Goal: Information Seeking & Learning: Check status

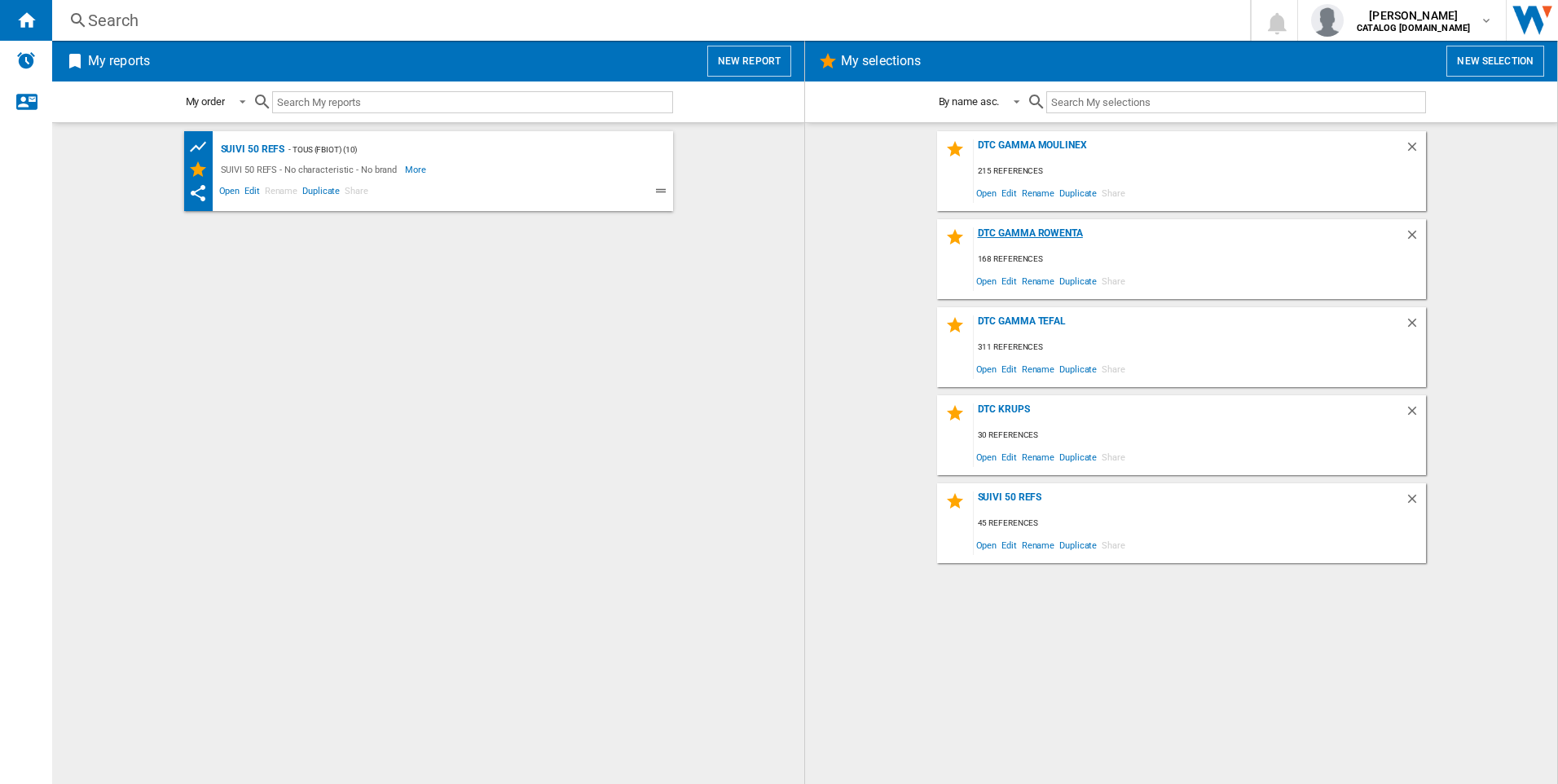
click at [1027, 229] on div "DTC Gamma Rowenta" at bounding box center [1189, 238] width 431 height 22
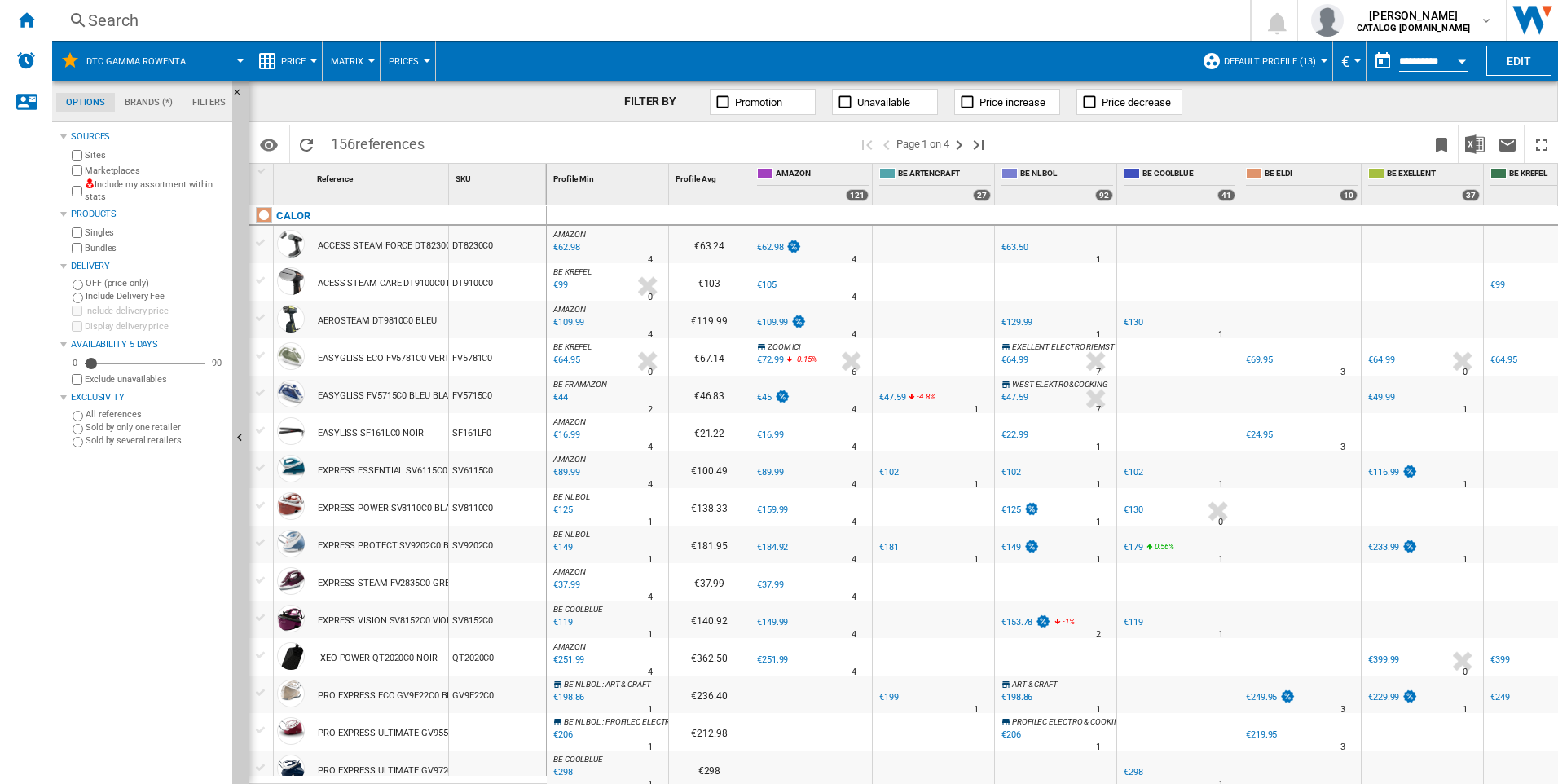
click at [216, 27] on div "Search" at bounding box center [648, 20] width 1120 height 22
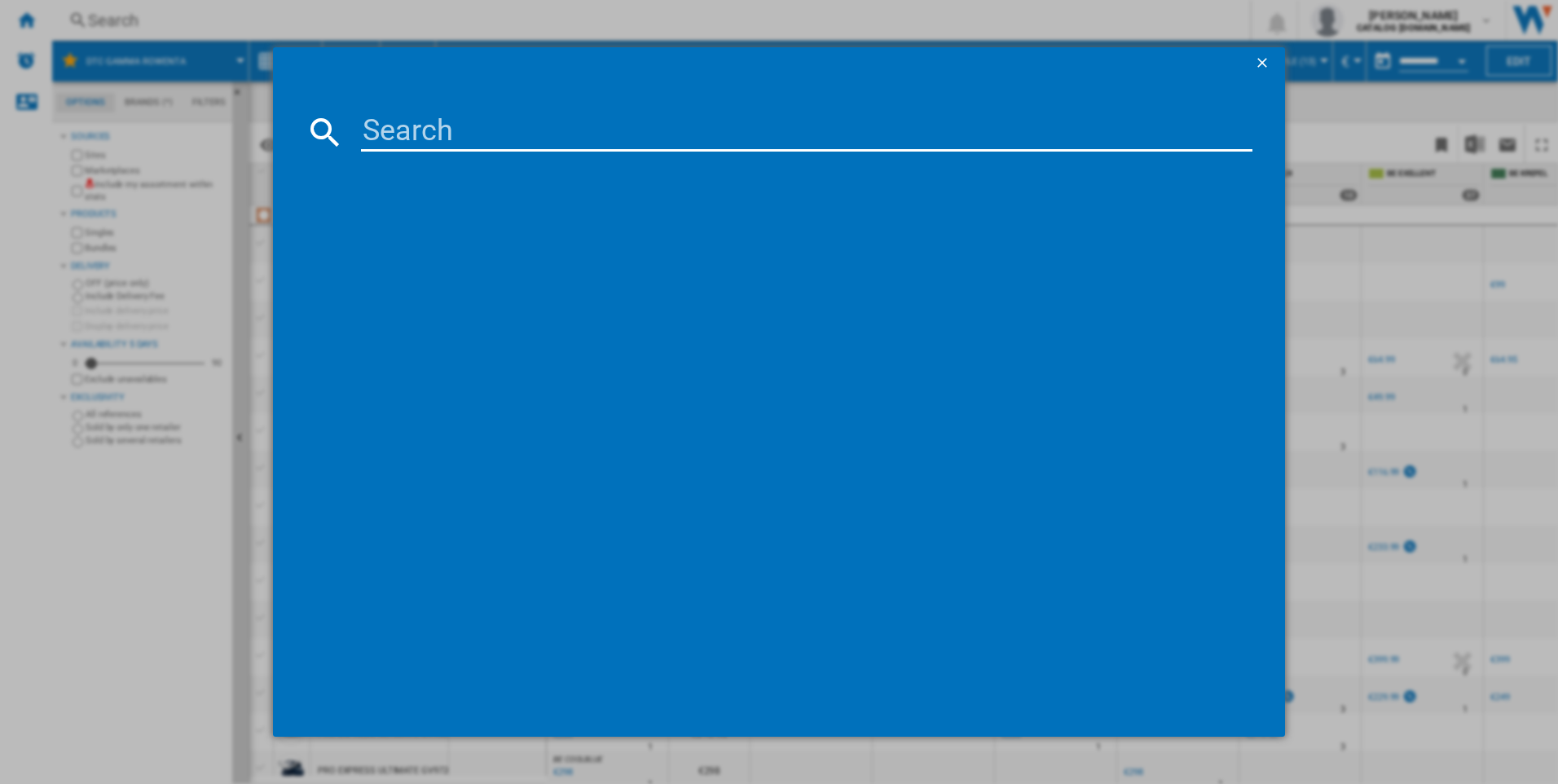
click at [369, 123] on input at bounding box center [807, 132] width 893 height 39
paste input "GZ7035"
type input "GZ7035"
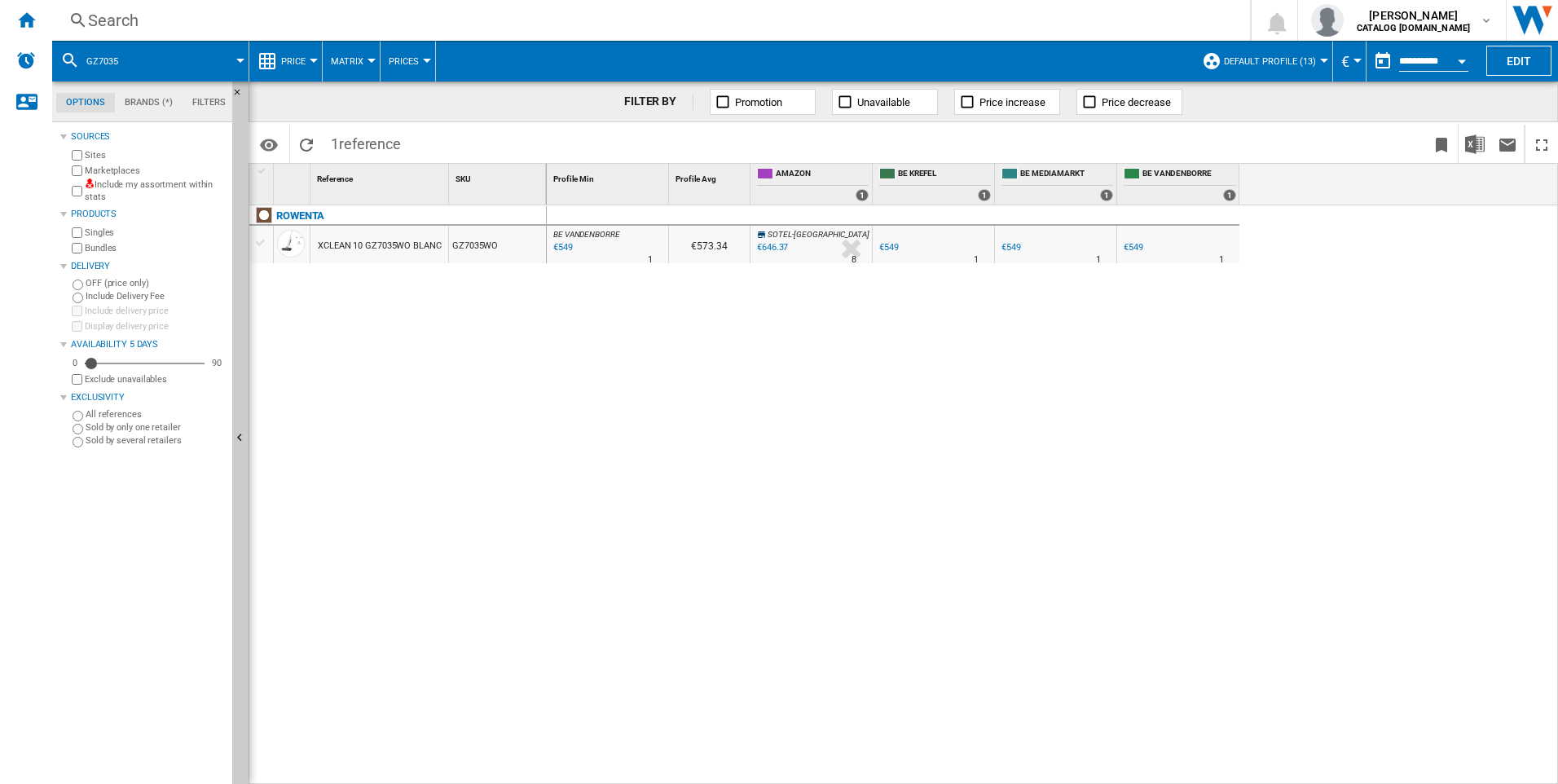
click at [1270, 62] on span "Default profile (13)" at bounding box center [1270, 61] width 92 height 11
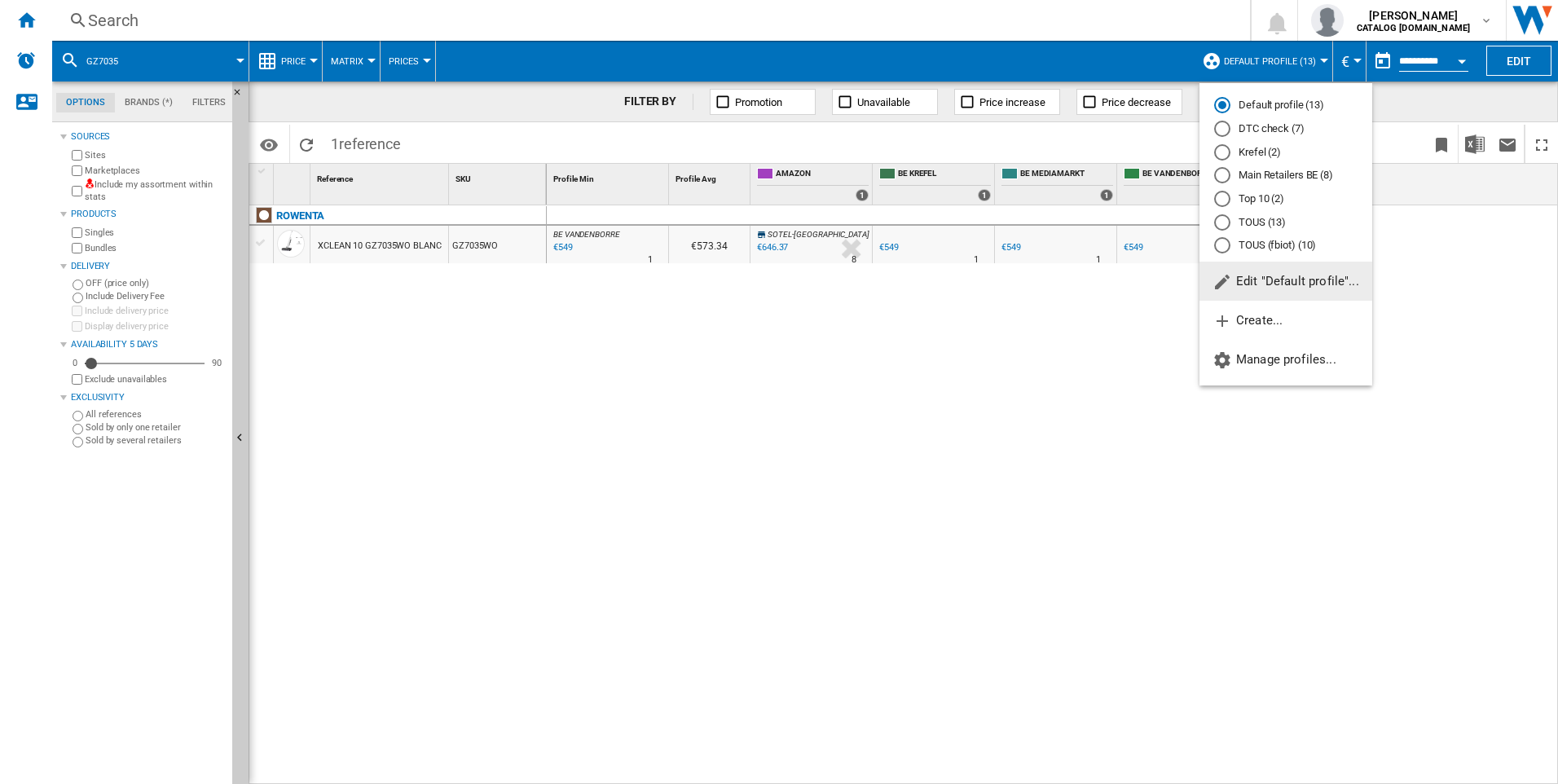
click at [1217, 127] on div "DTC check (7)" at bounding box center [1222, 129] width 17 height 17
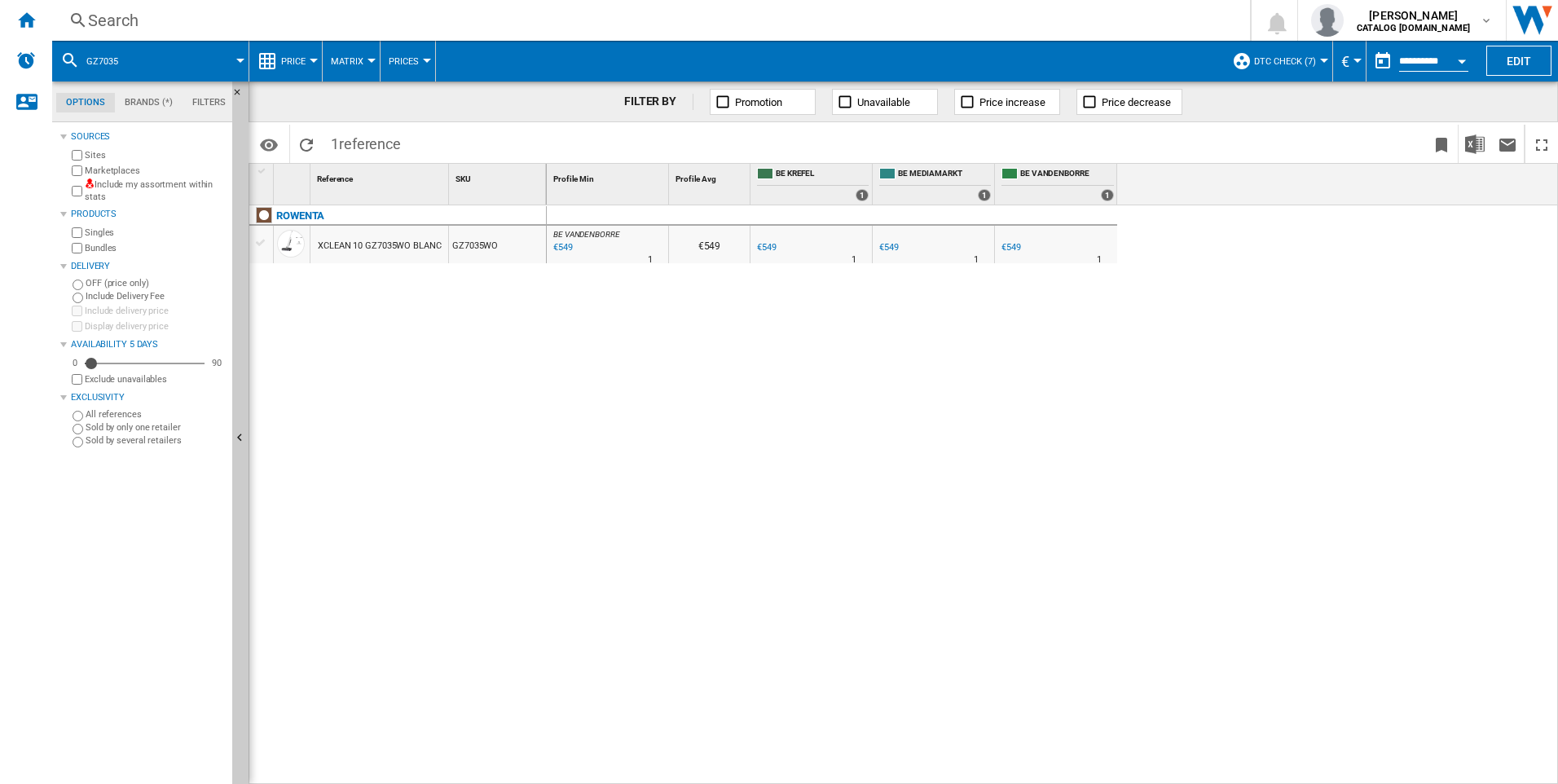
click at [195, 14] on div "Search" at bounding box center [648, 20] width 1120 height 22
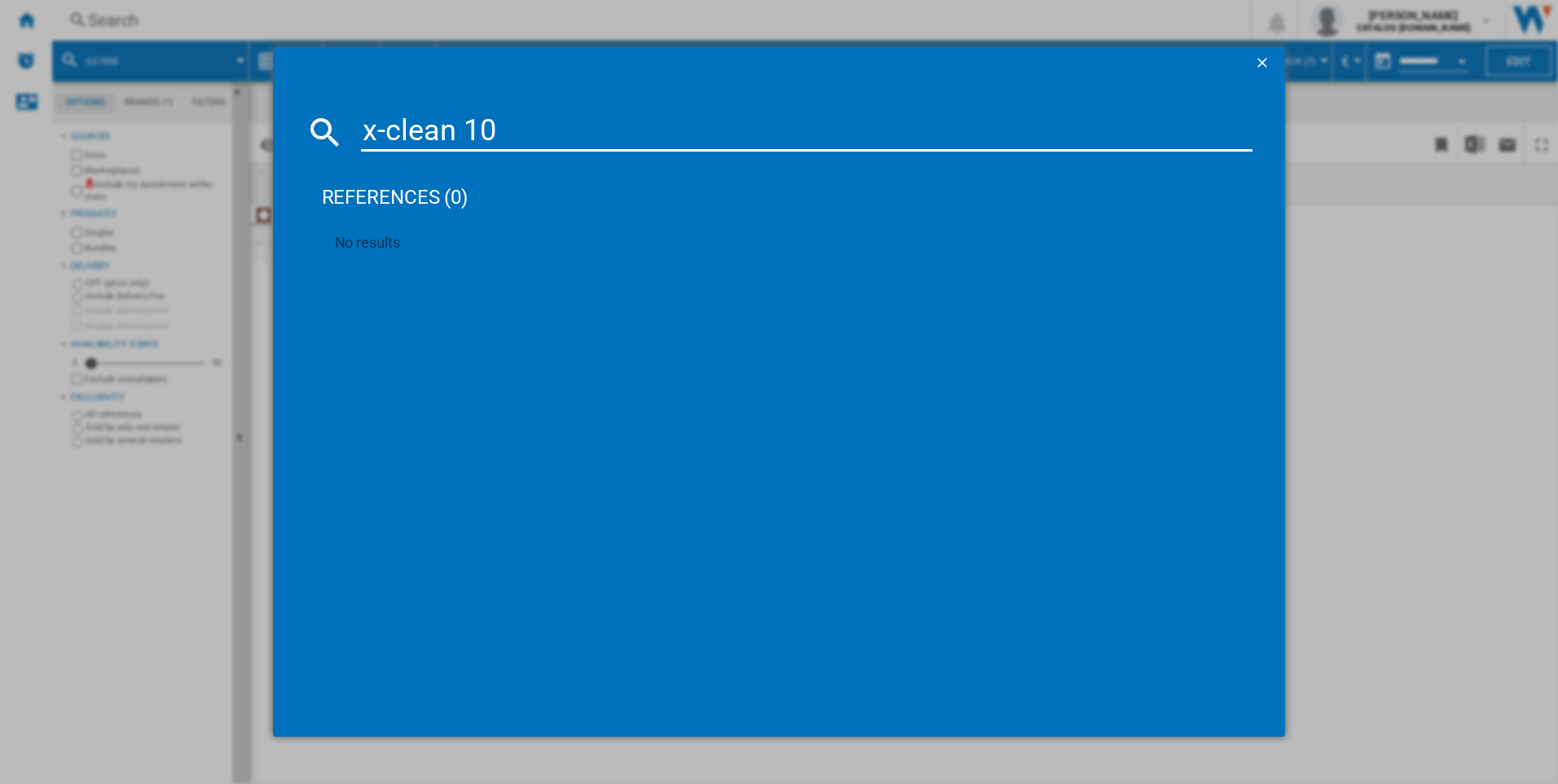
drag, startPoint x: 383, startPoint y: 132, endPoint x: 353, endPoint y: 129, distance: 30.1
click at [353, 129] on div "x-clean 10" at bounding box center [779, 132] width 948 height 39
type input "clean 10"
